Goal: Navigation & Orientation: Go to known website

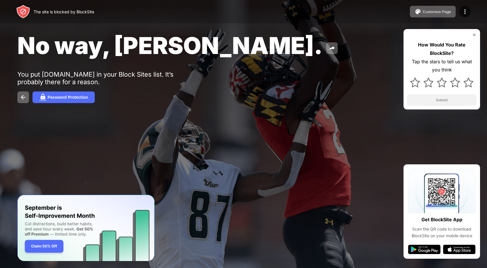
click at [474, 35] on img at bounding box center [474, 34] width 5 height 5
